Goal: Task Accomplishment & Management: Complete application form

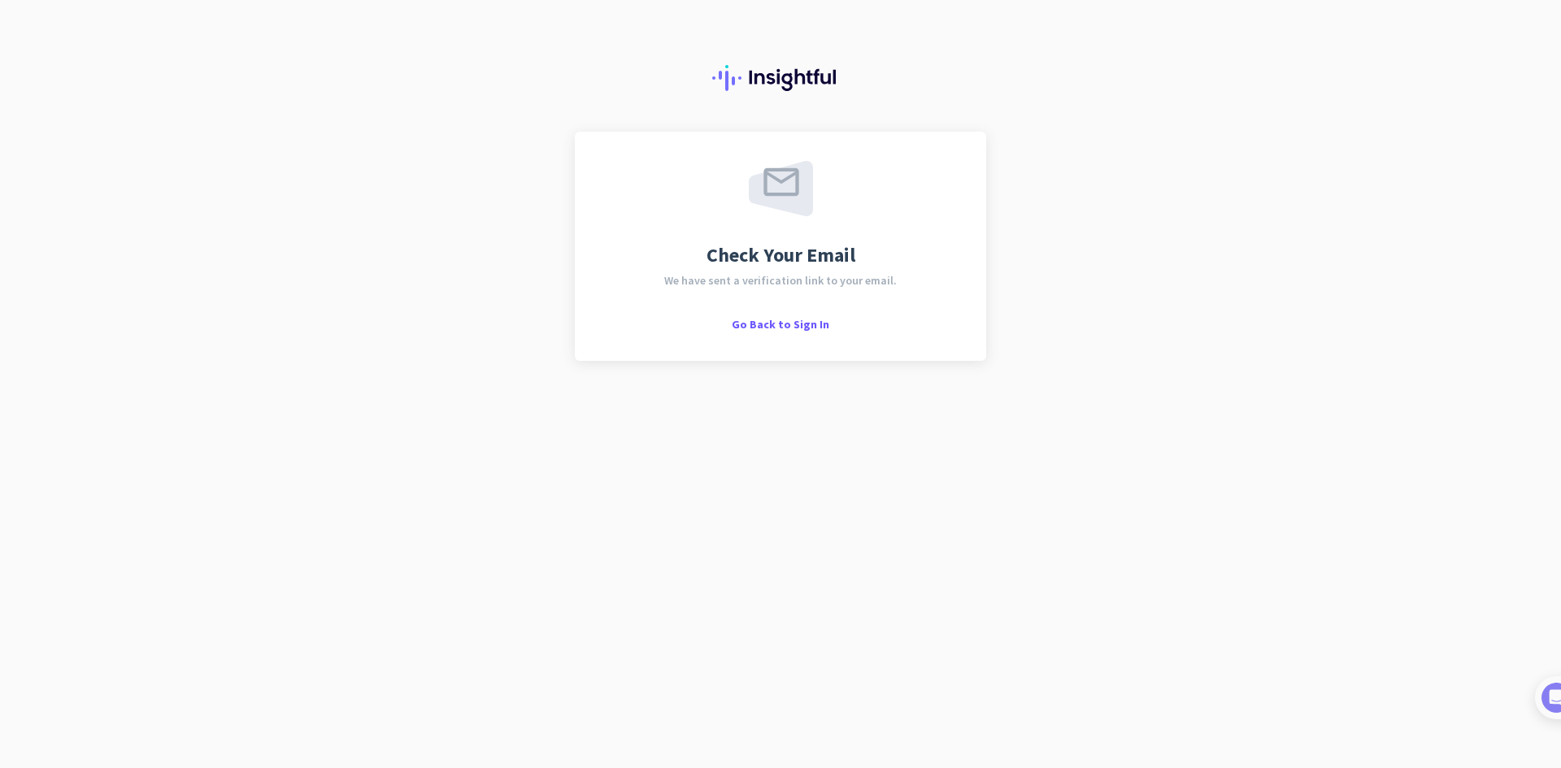
click at [681, 470] on div "Check Your Email We have sent a verification link to your email. Go Back to Sig…" at bounding box center [780, 384] width 1561 height 768
click at [776, 324] on span "Go Back to Sign In" at bounding box center [781, 324] width 98 height 15
click at [794, 323] on span "Go Back to Sign In" at bounding box center [781, 324] width 98 height 15
